Goal: Task Accomplishment & Management: Use online tool/utility

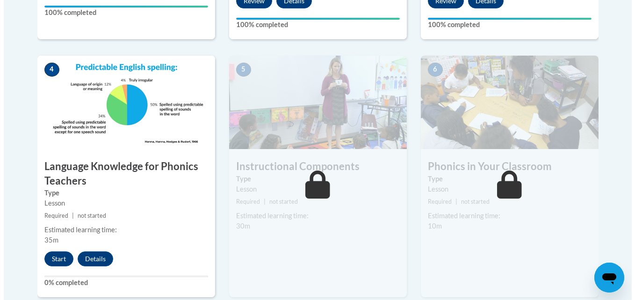
scroll to position [505, 0]
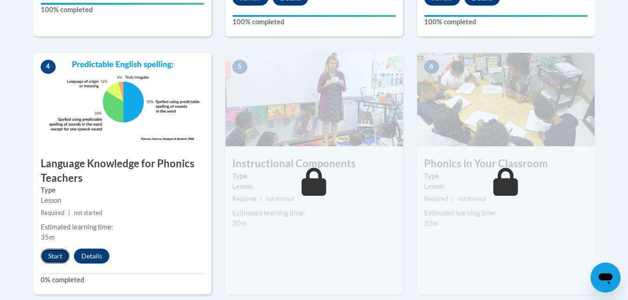
click at [58, 254] on button "Start" at bounding box center [55, 256] width 29 height 15
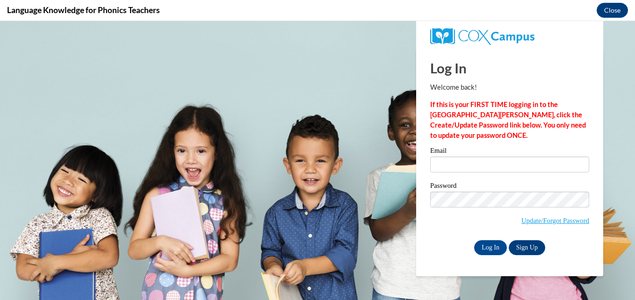
scroll to position [0, 0]
click at [459, 163] on input "Email" at bounding box center [509, 165] width 159 height 16
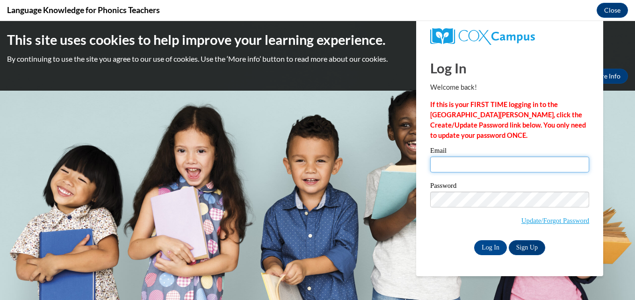
type input "[EMAIL_ADDRESS][DOMAIN_NAME]"
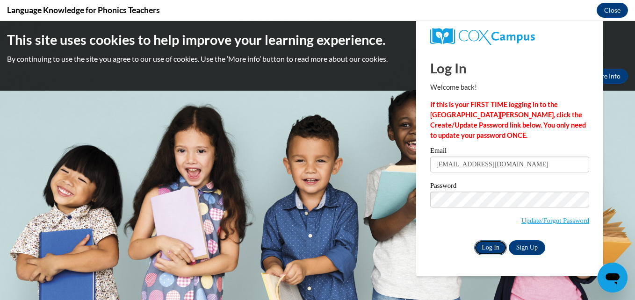
click at [483, 240] on input "Log In" at bounding box center [490, 247] width 33 height 15
